Goal: Task Accomplishment & Management: Complete application form

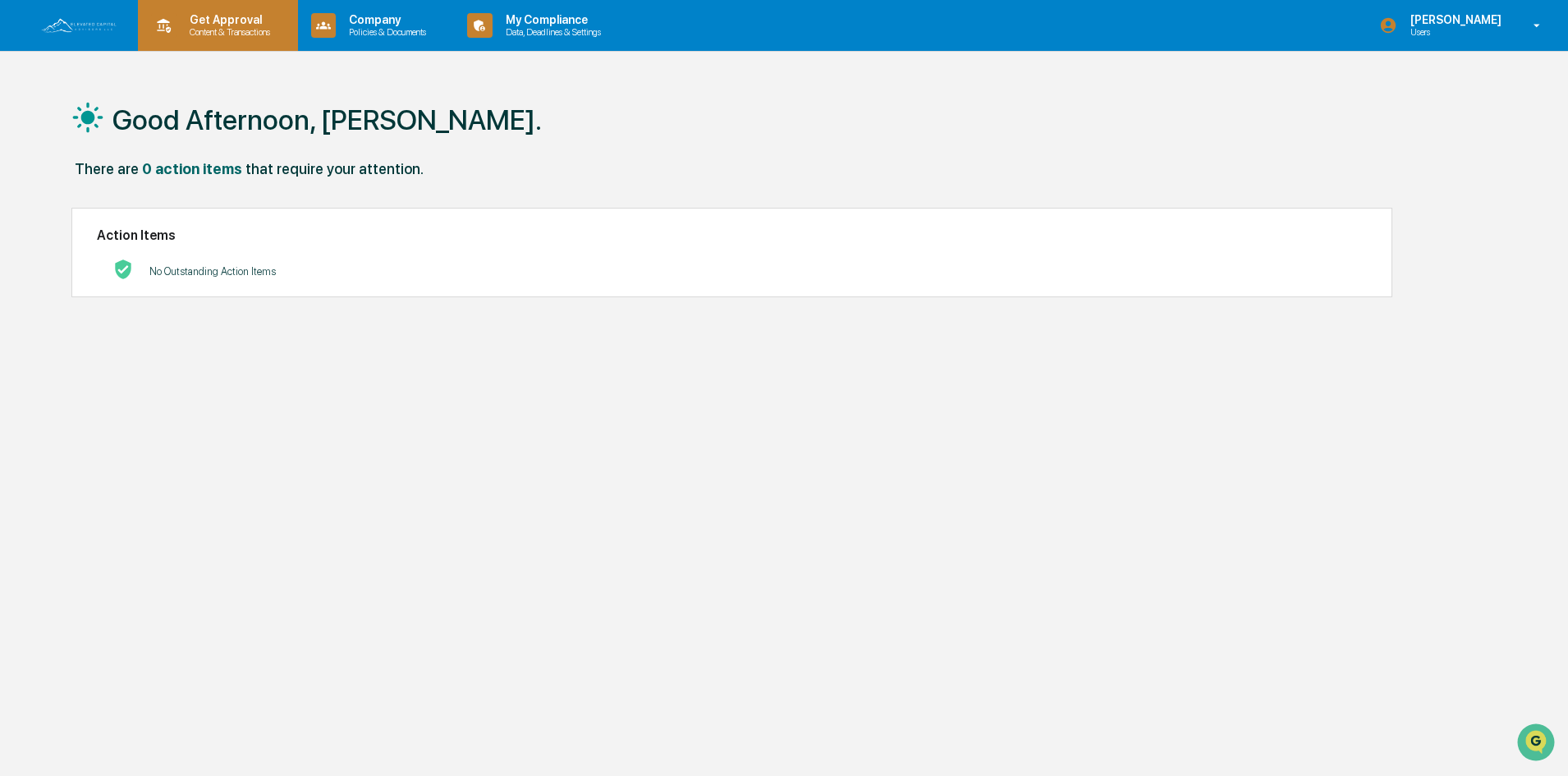
click at [205, 20] on p "Get Approval" at bounding box center [227, 19] width 102 height 13
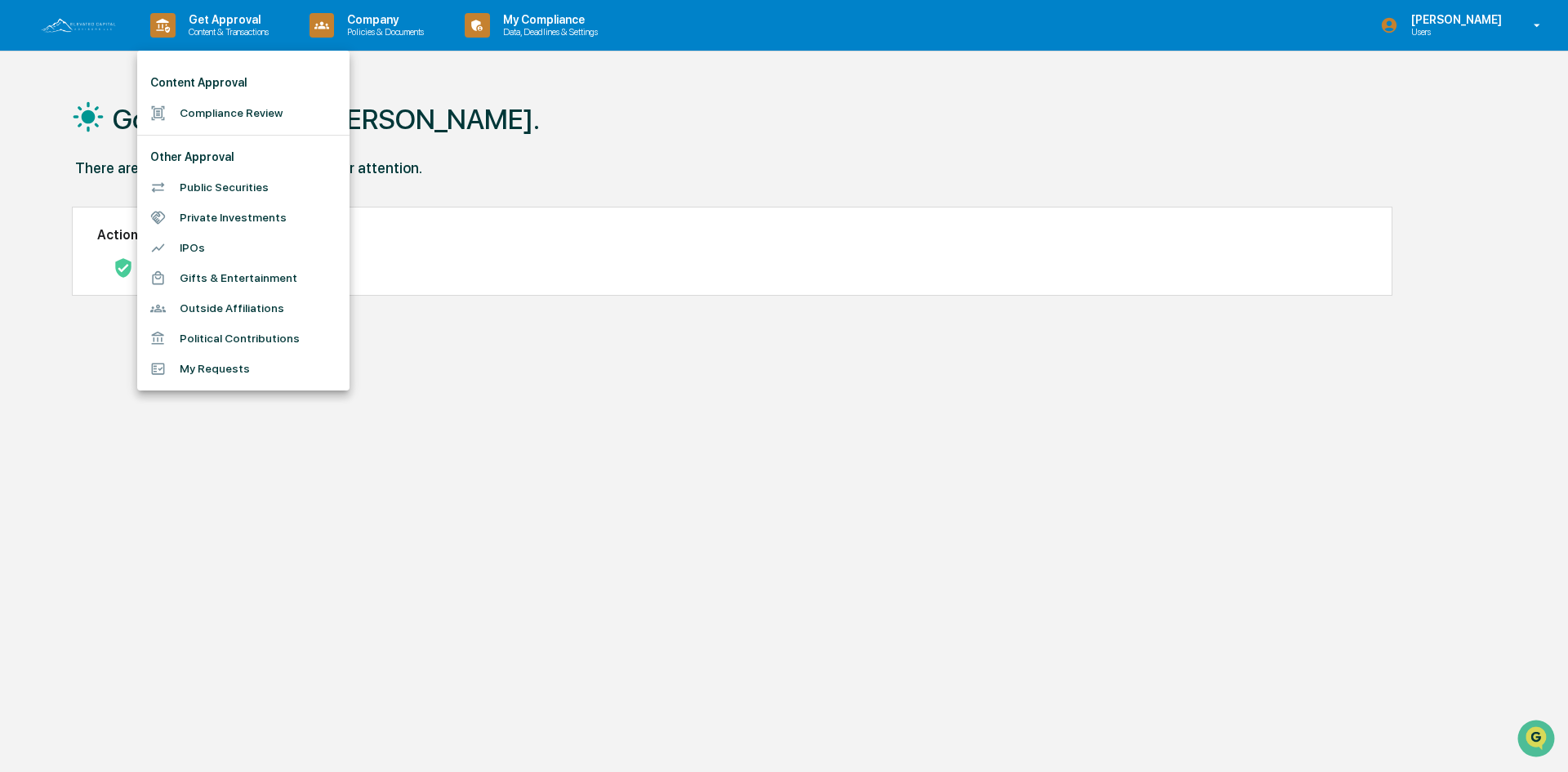
click at [249, 112] on li "Compliance Review" at bounding box center [243, 113] width 212 height 30
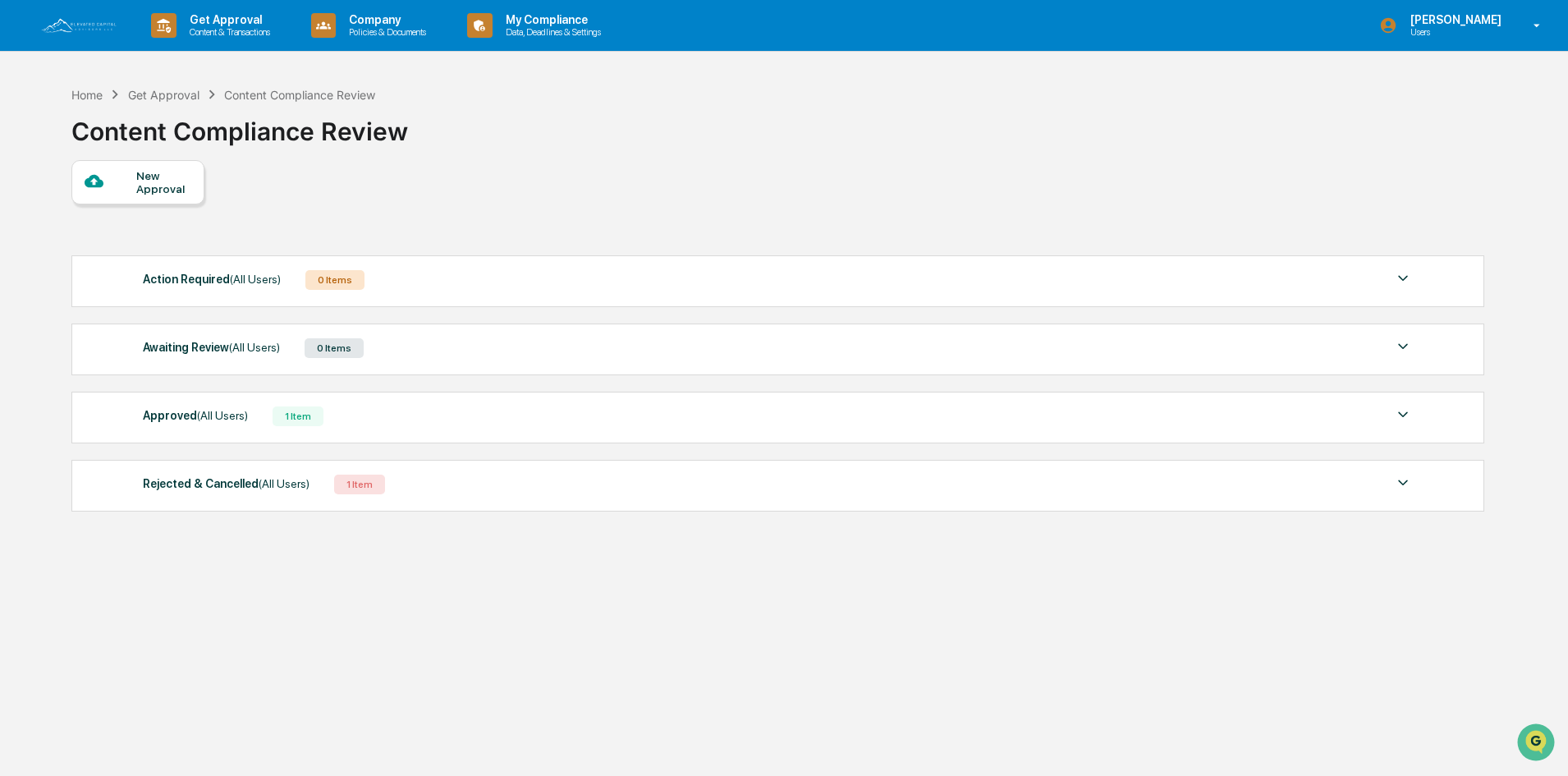
click at [154, 177] on div "New Approval" at bounding box center [163, 182] width 55 height 26
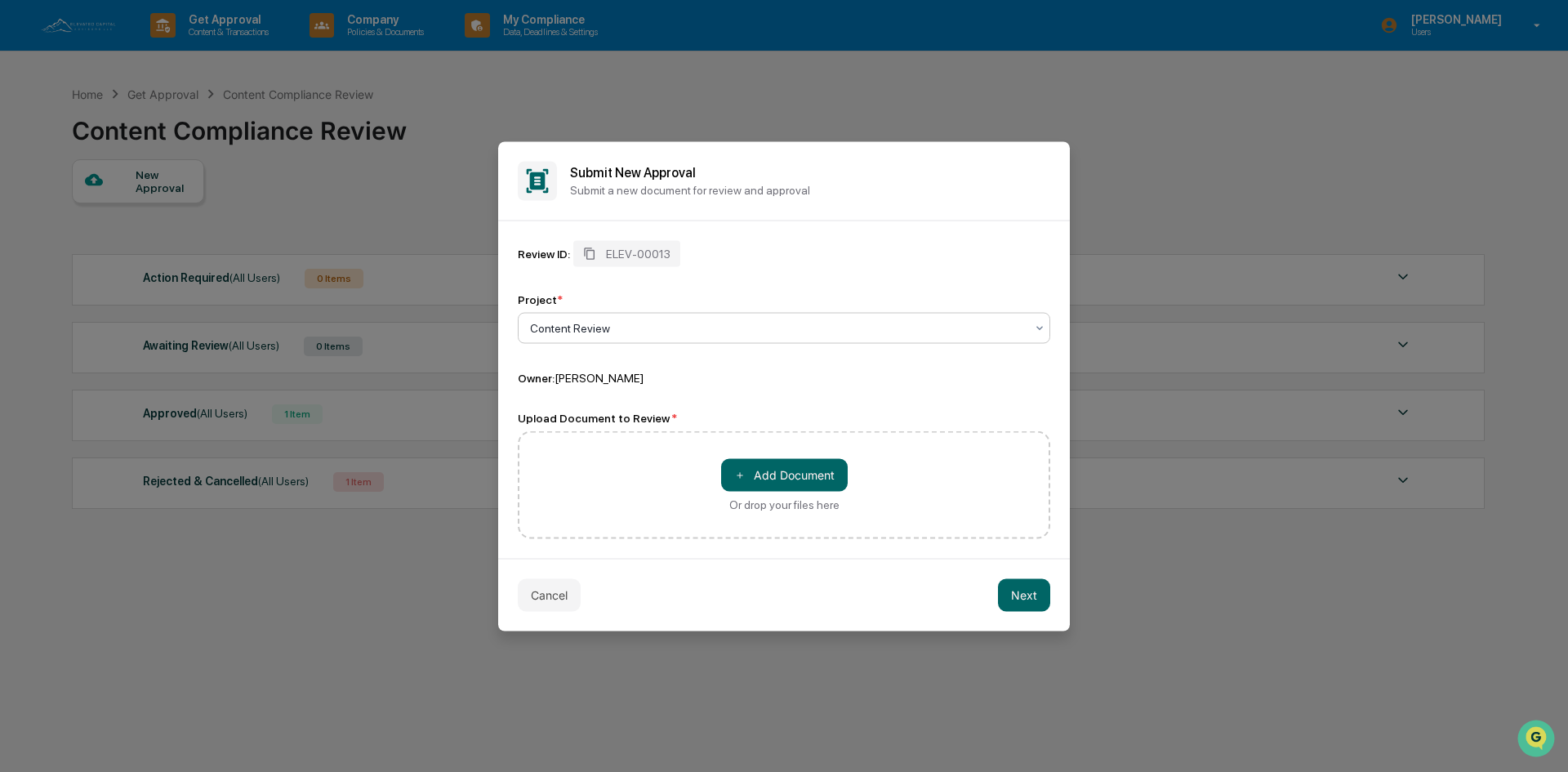
click at [624, 328] on div at bounding box center [777, 328] width 495 height 16
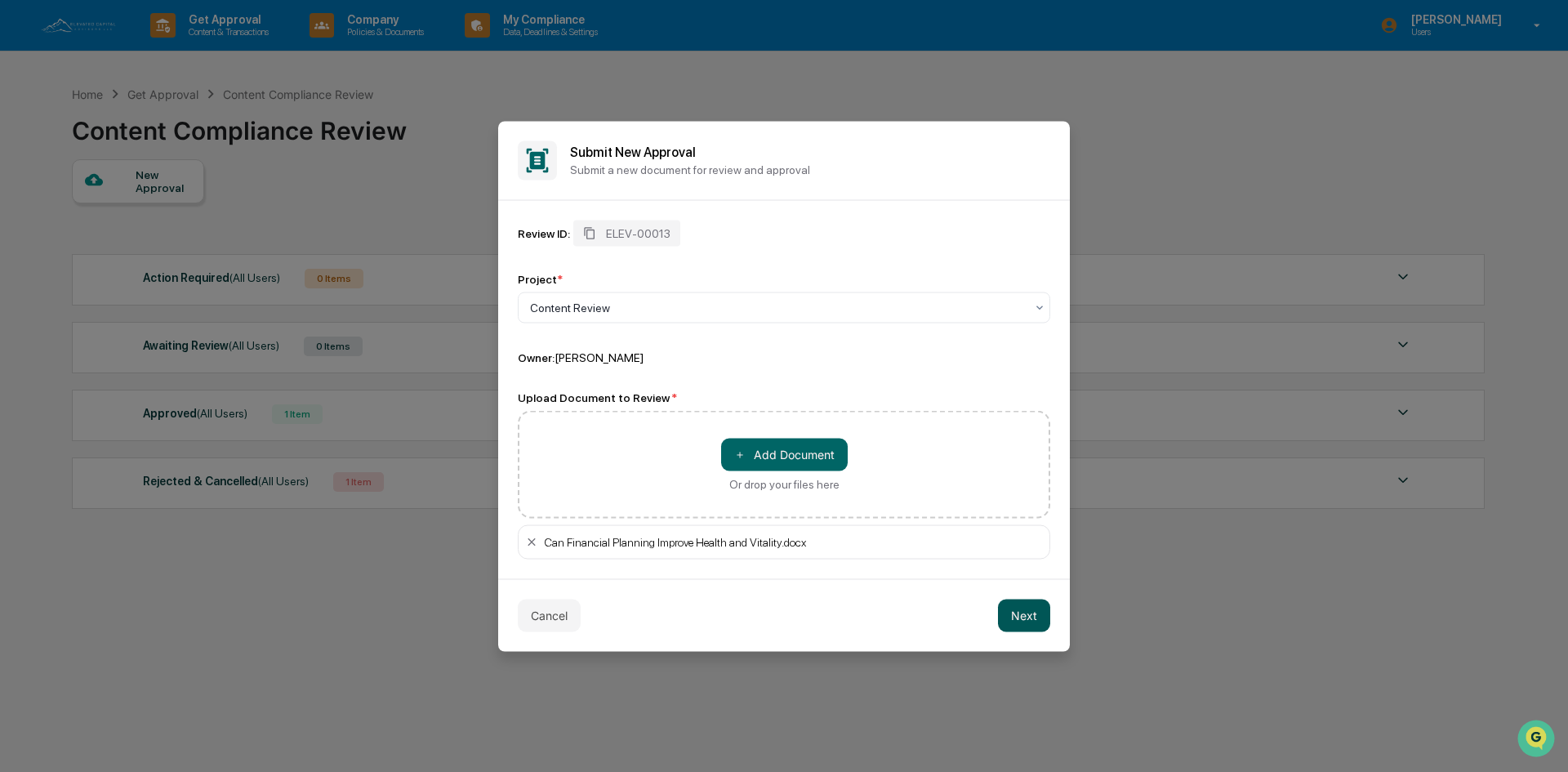
click at [1031, 610] on button "Next" at bounding box center [1024, 615] width 52 height 33
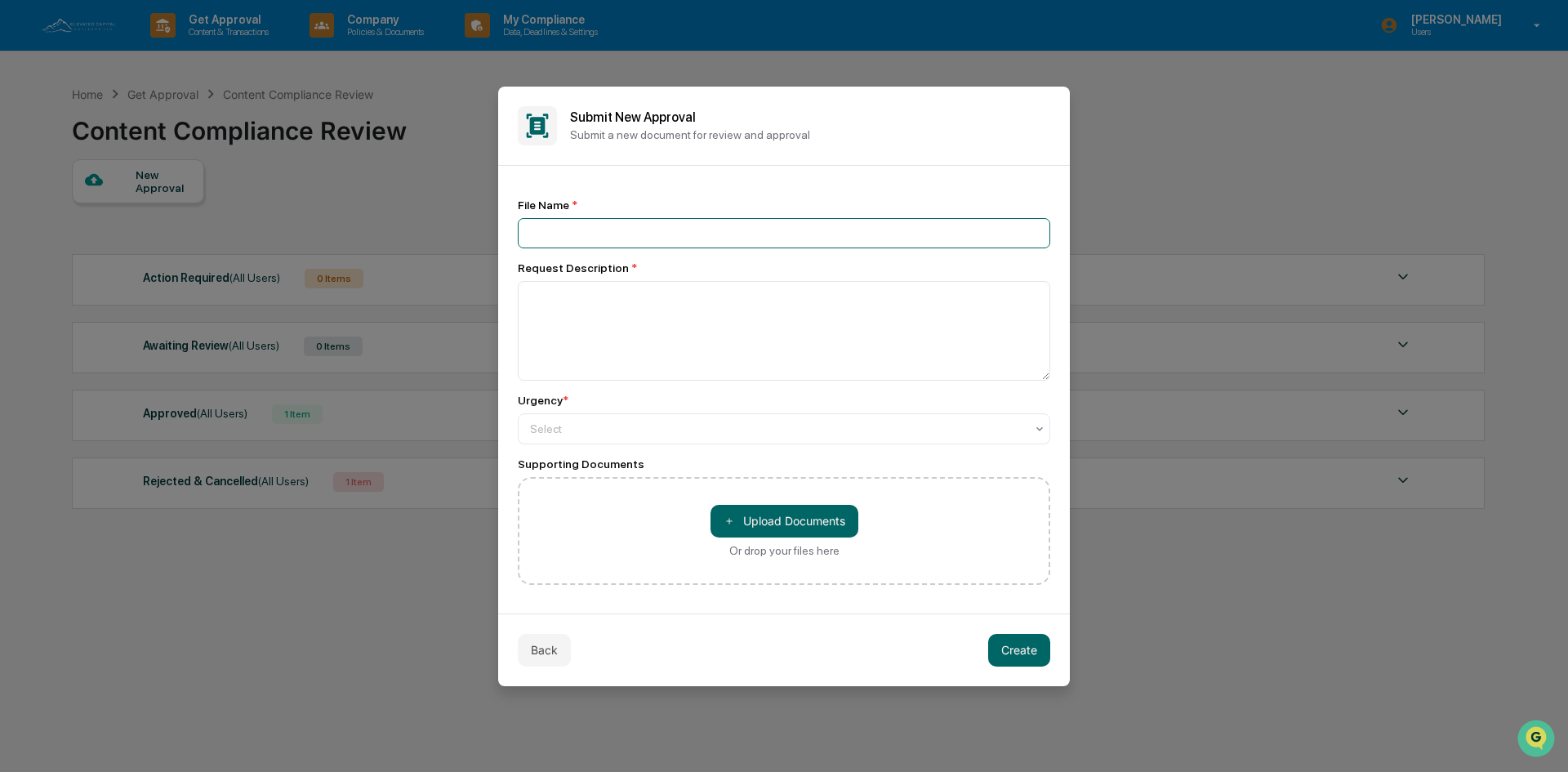
click at [556, 226] on input at bounding box center [784, 233] width 533 height 30
type input "**********"
type textarea "**********"
click at [580, 430] on div at bounding box center [777, 428] width 495 height 16
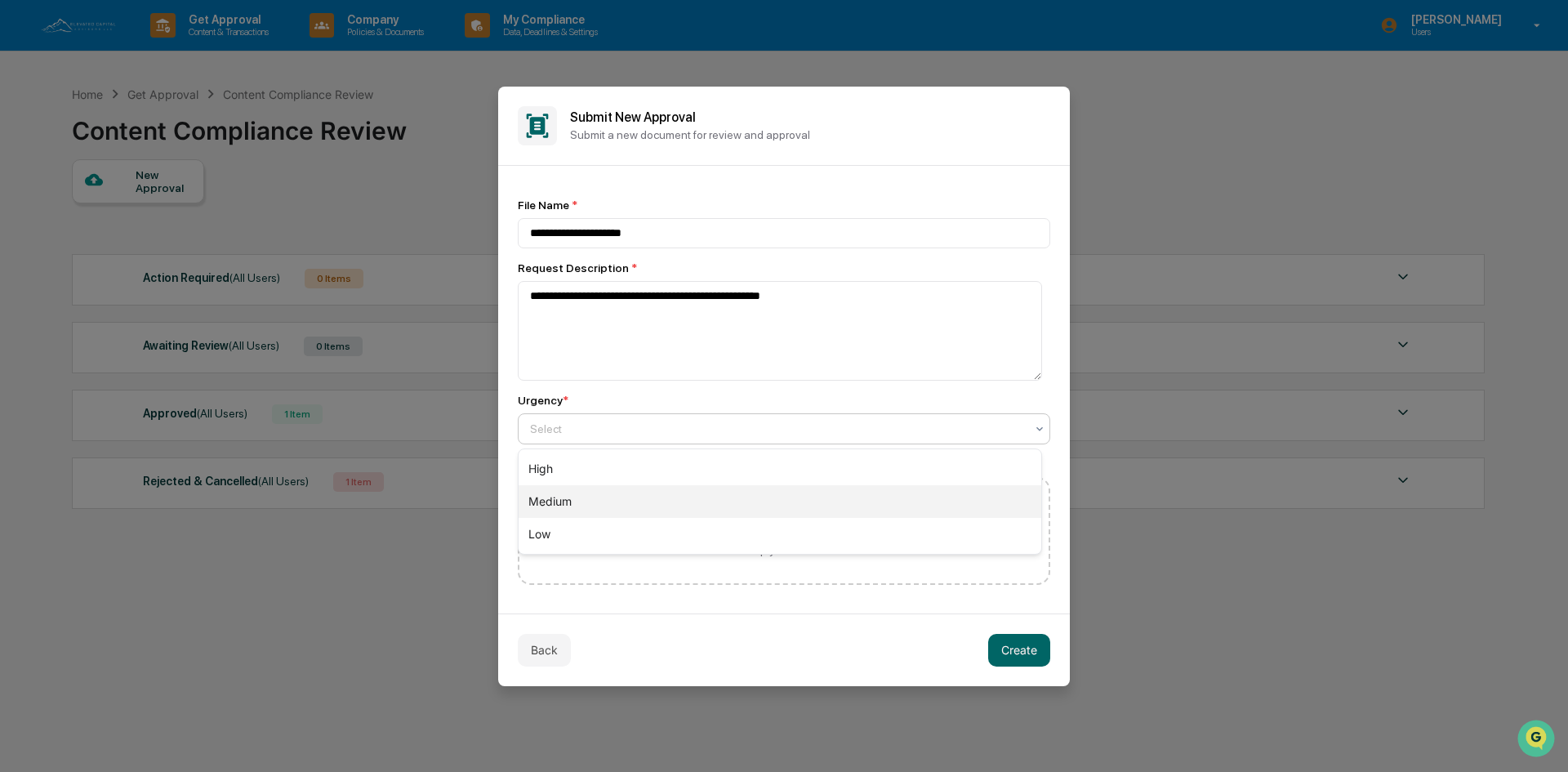
click at [572, 504] on div "Medium" at bounding box center [780, 502] width 522 height 33
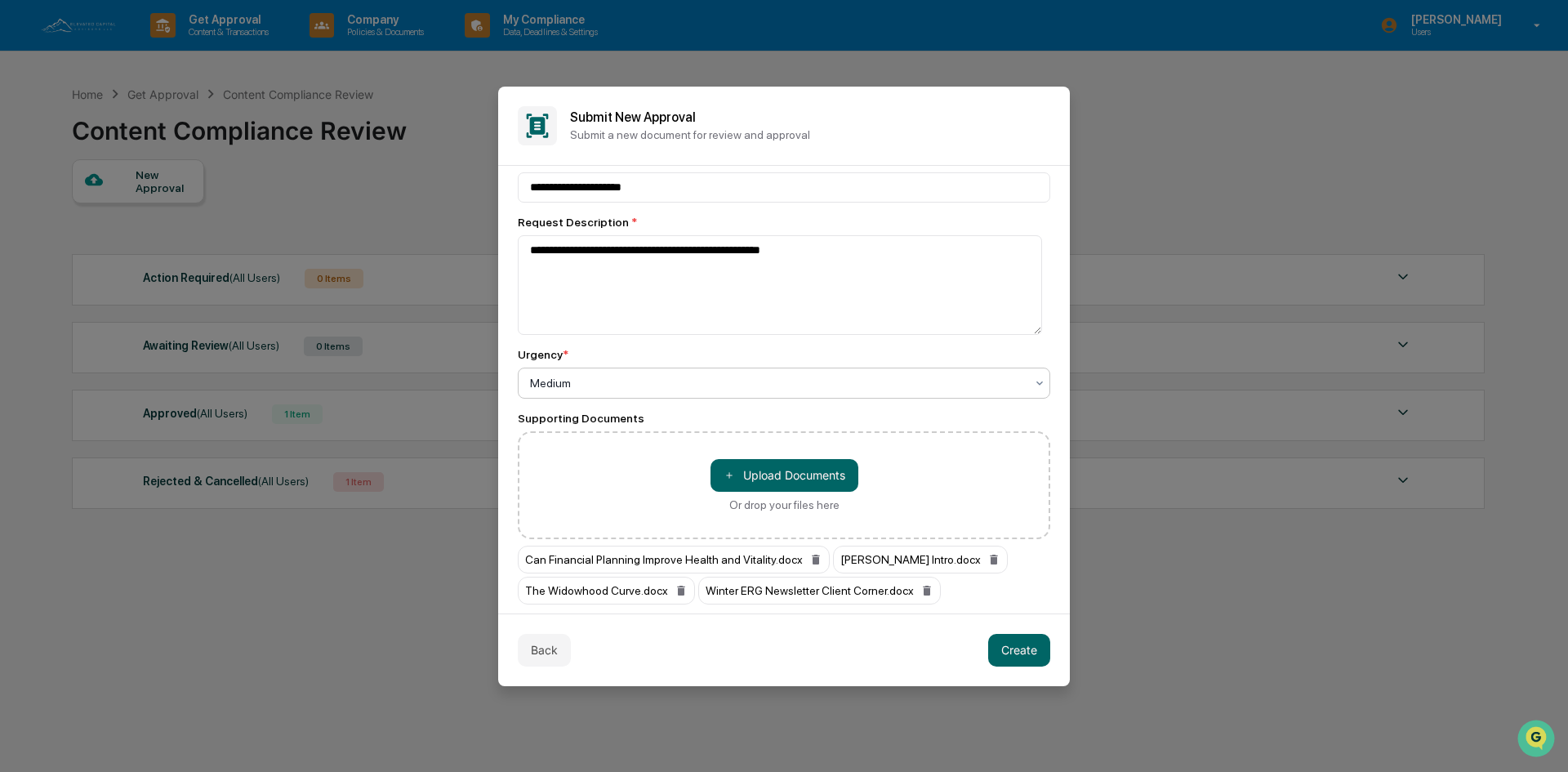
scroll to position [70, 0]
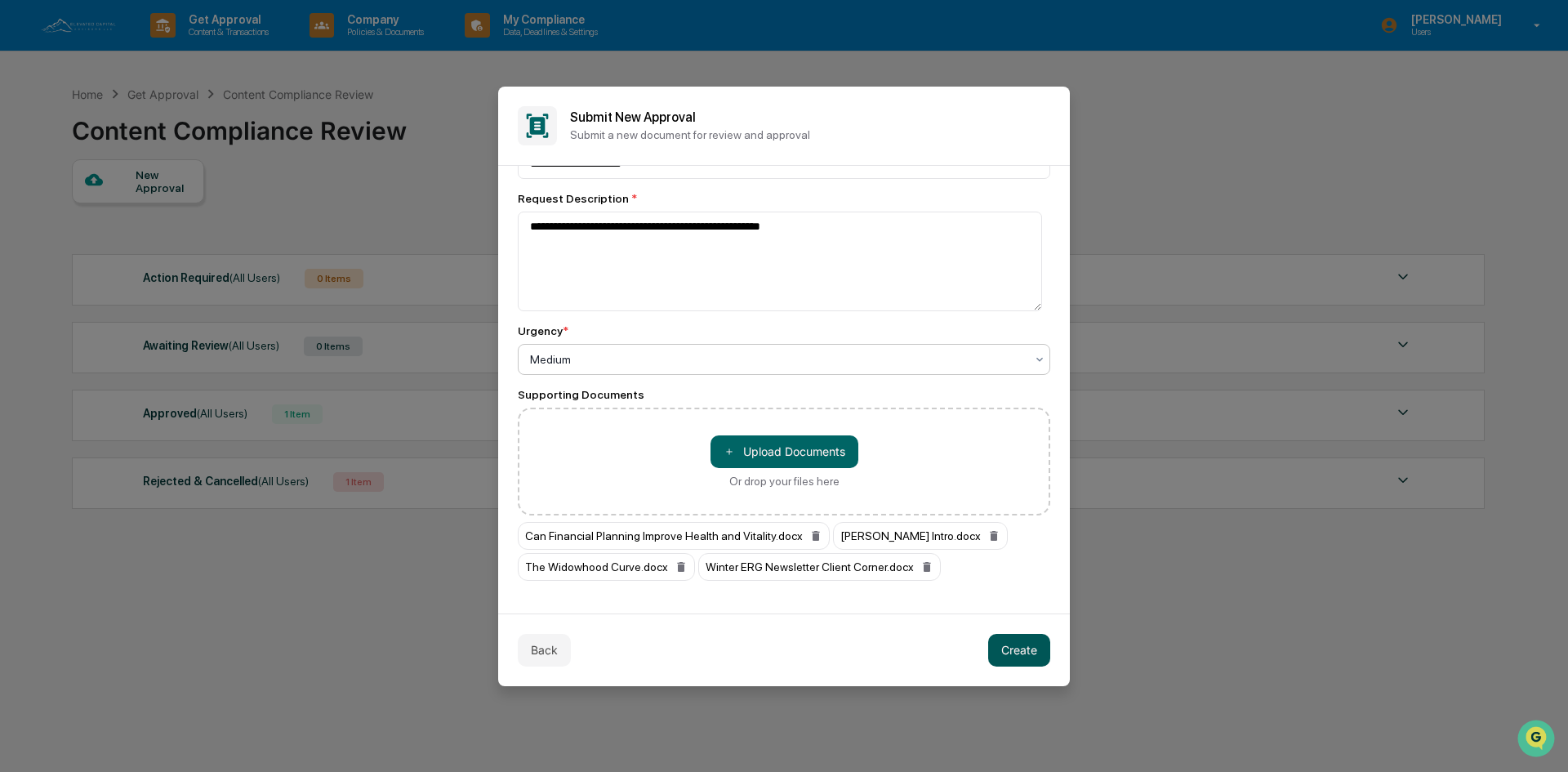
click at [1021, 652] on button "Create" at bounding box center [1020, 650] width 62 height 33
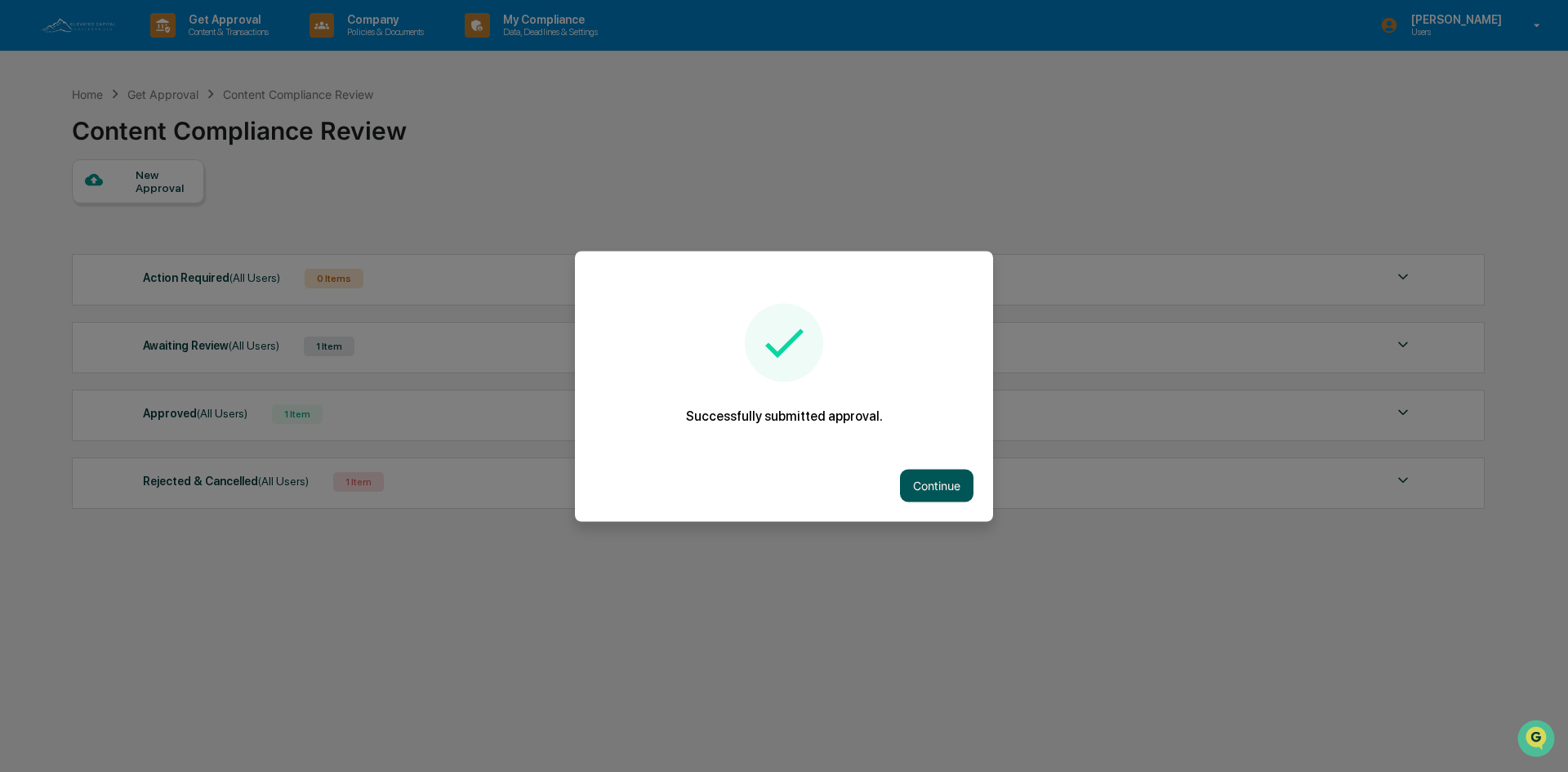
click at [930, 489] on button "Continue" at bounding box center [936, 485] width 74 height 33
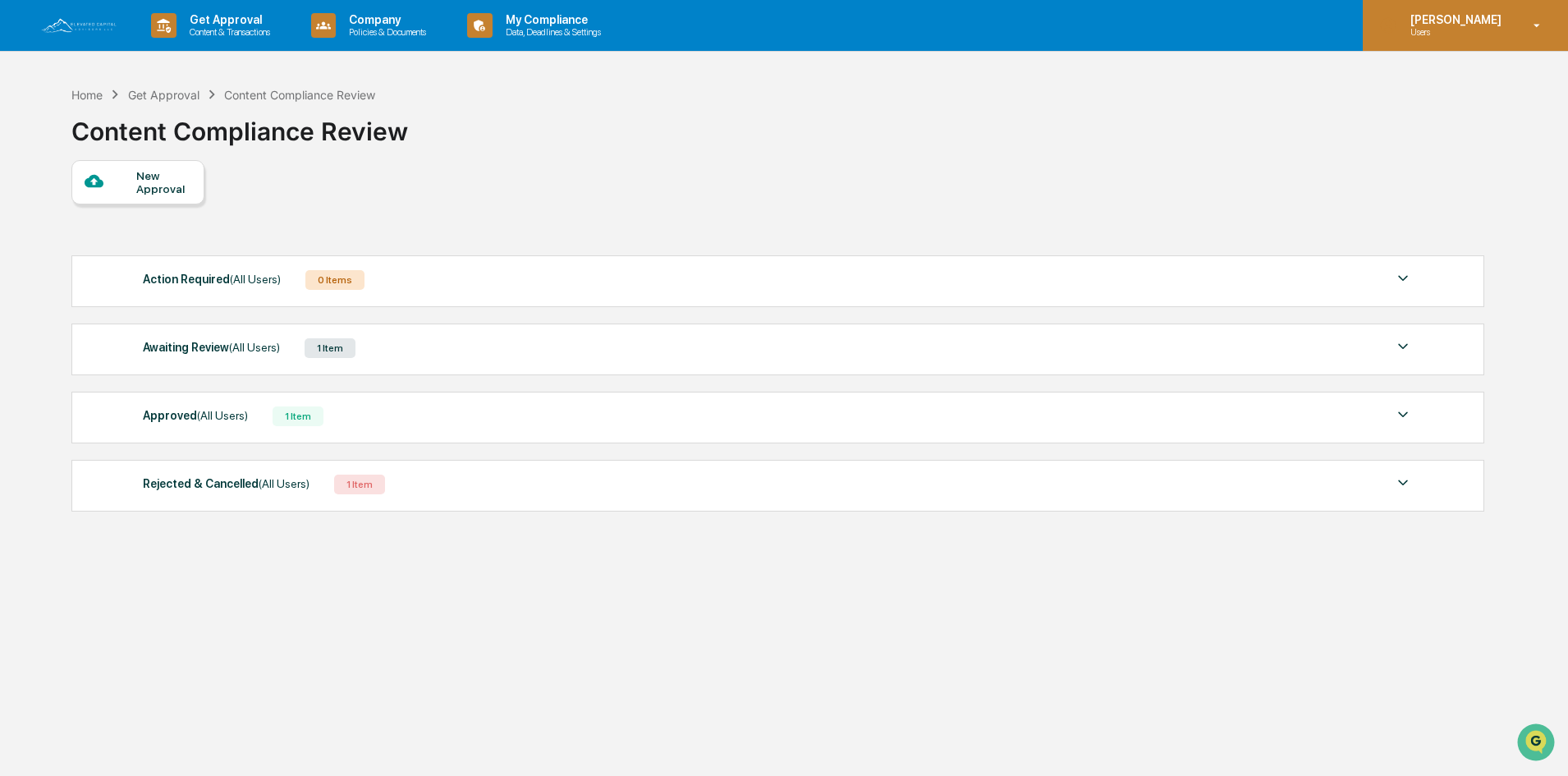
click at [1468, 19] on p "[PERSON_NAME]" at bounding box center [1453, 19] width 112 height 13
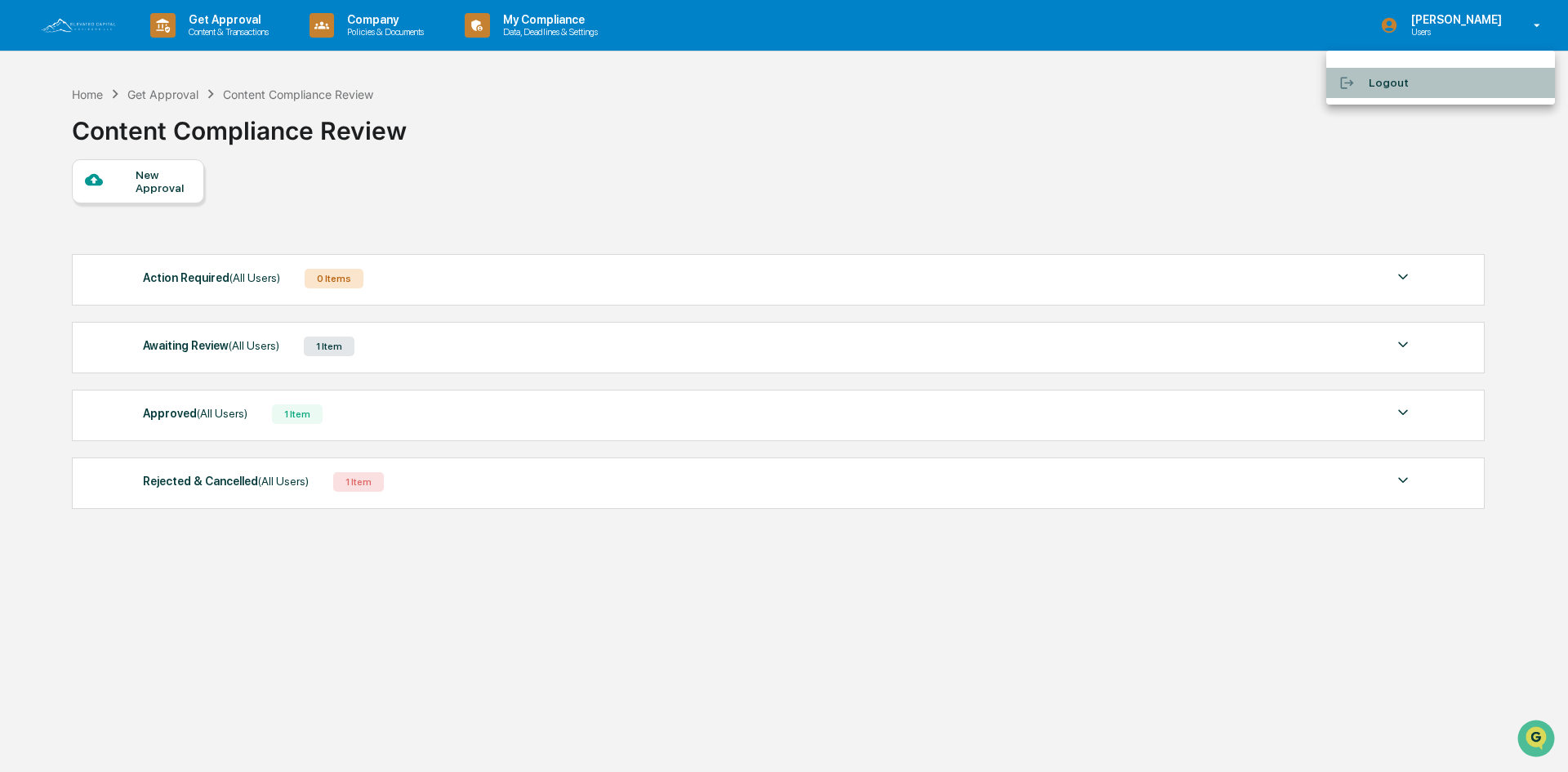
click at [1392, 81] on li "Logout" at bounding box center [1441, 82] width 229 height 30
